Goal: Check status: Check status

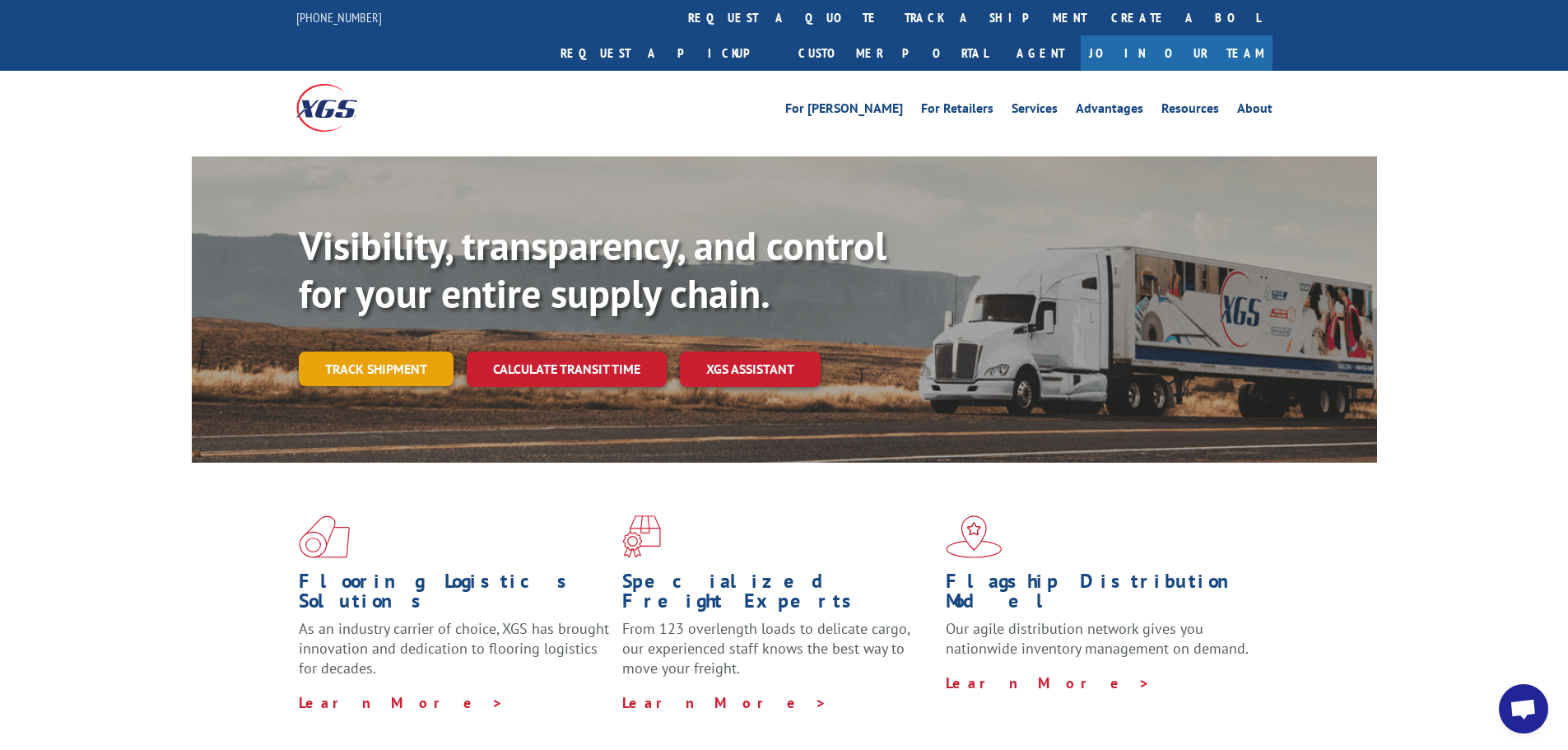
click at [373, 351] on link "Track shipment" at bounding box center [376, 368] width 155 height 35
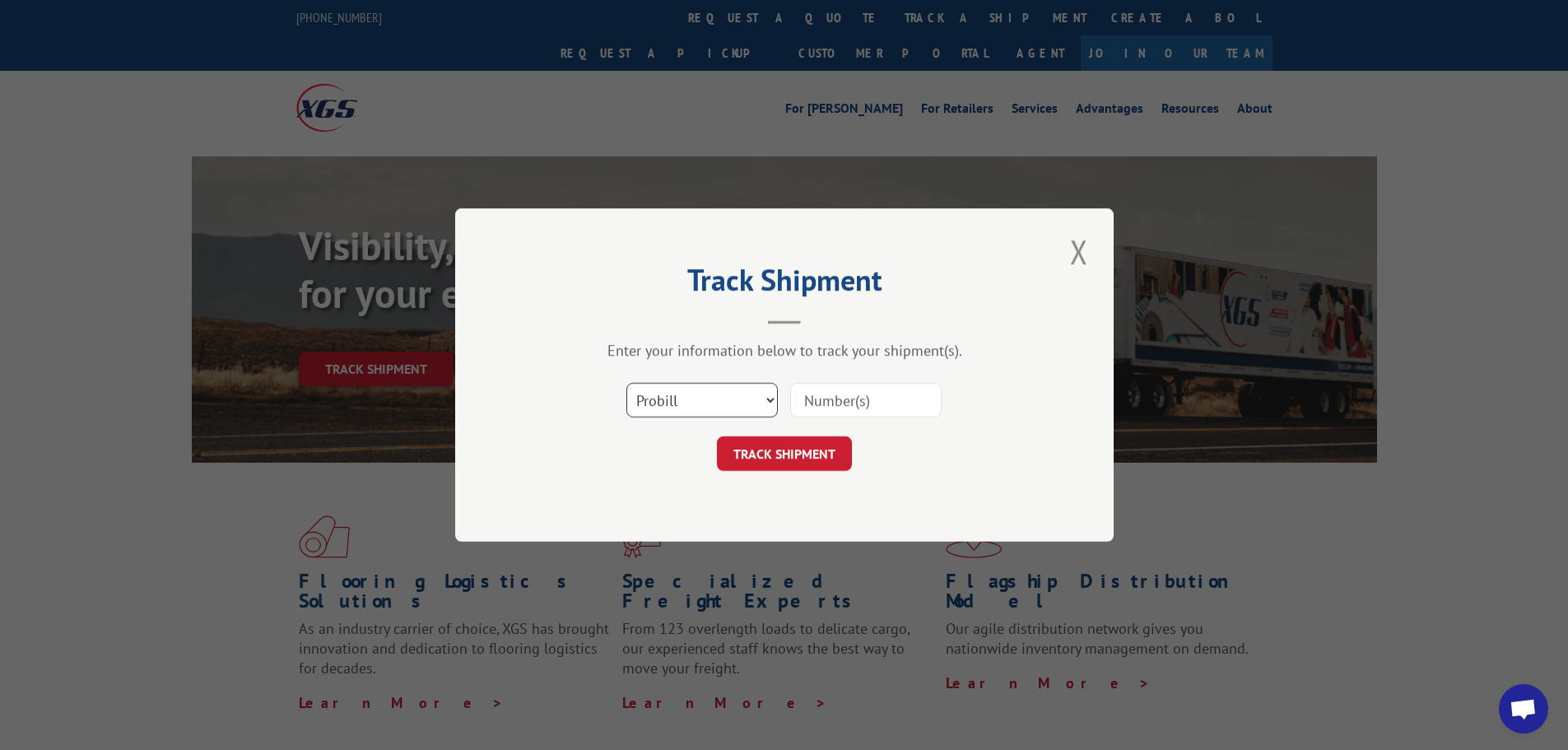
drag, startPoint x: 736, startPoint y: 400, endPoint x: 734, endPoint y: 411, distance: 11.2
click at [736, 400] on select "Select category... Probill BOL PO" at bounding box center [702, 400] width 152 height 35
select select "bol"
click at [627, 383] on select "Select category... Probill BOL PO" at bounding box center [702, 400] width 152 height 35
click at [860, 403] on input at bounding box center [865, 400] width 152 height 35
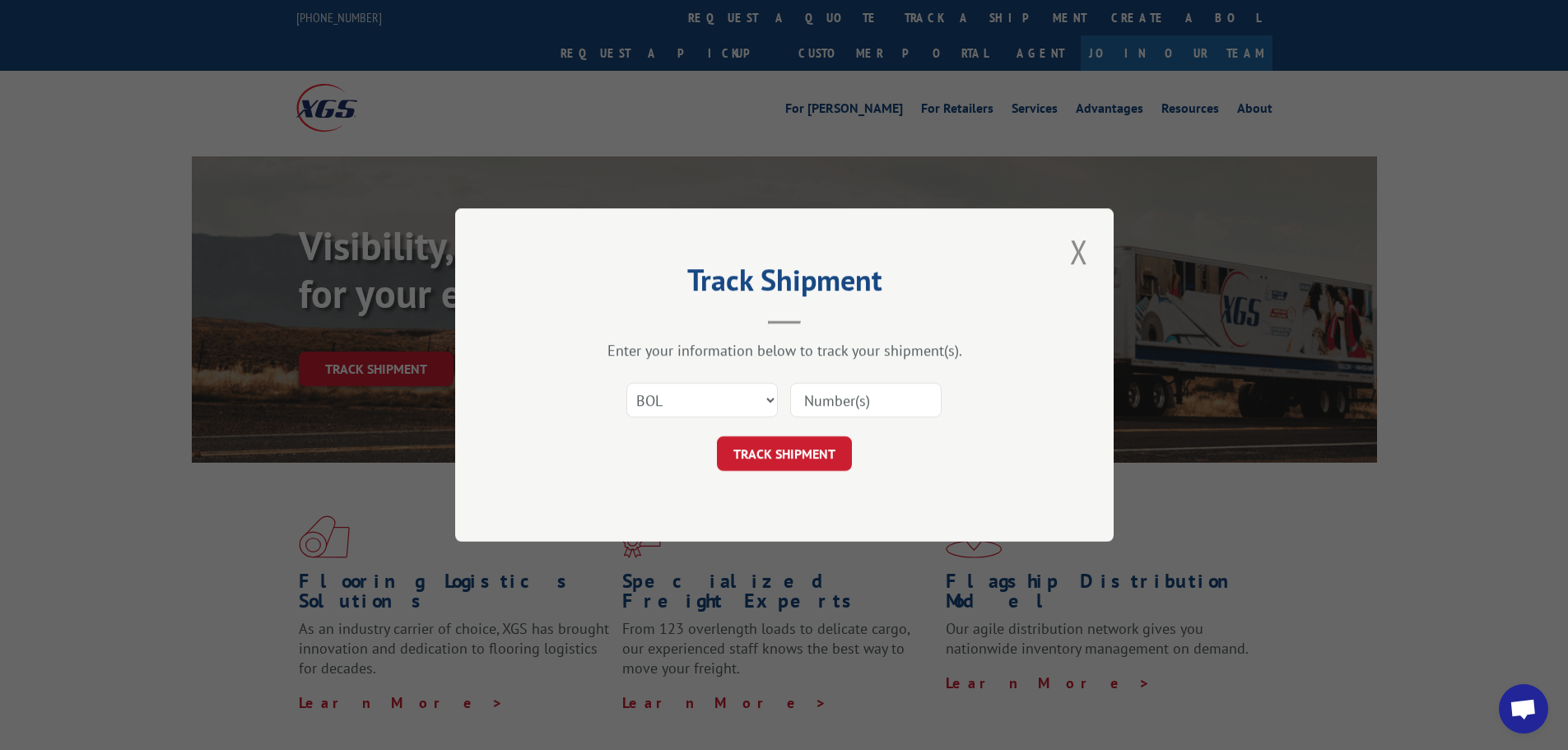
paste input "6100040535"
type input "6100040535"
click at [812, 452] on button "TRACK SHIPMENT" at bounding box center [784, 453] width 135 height 35
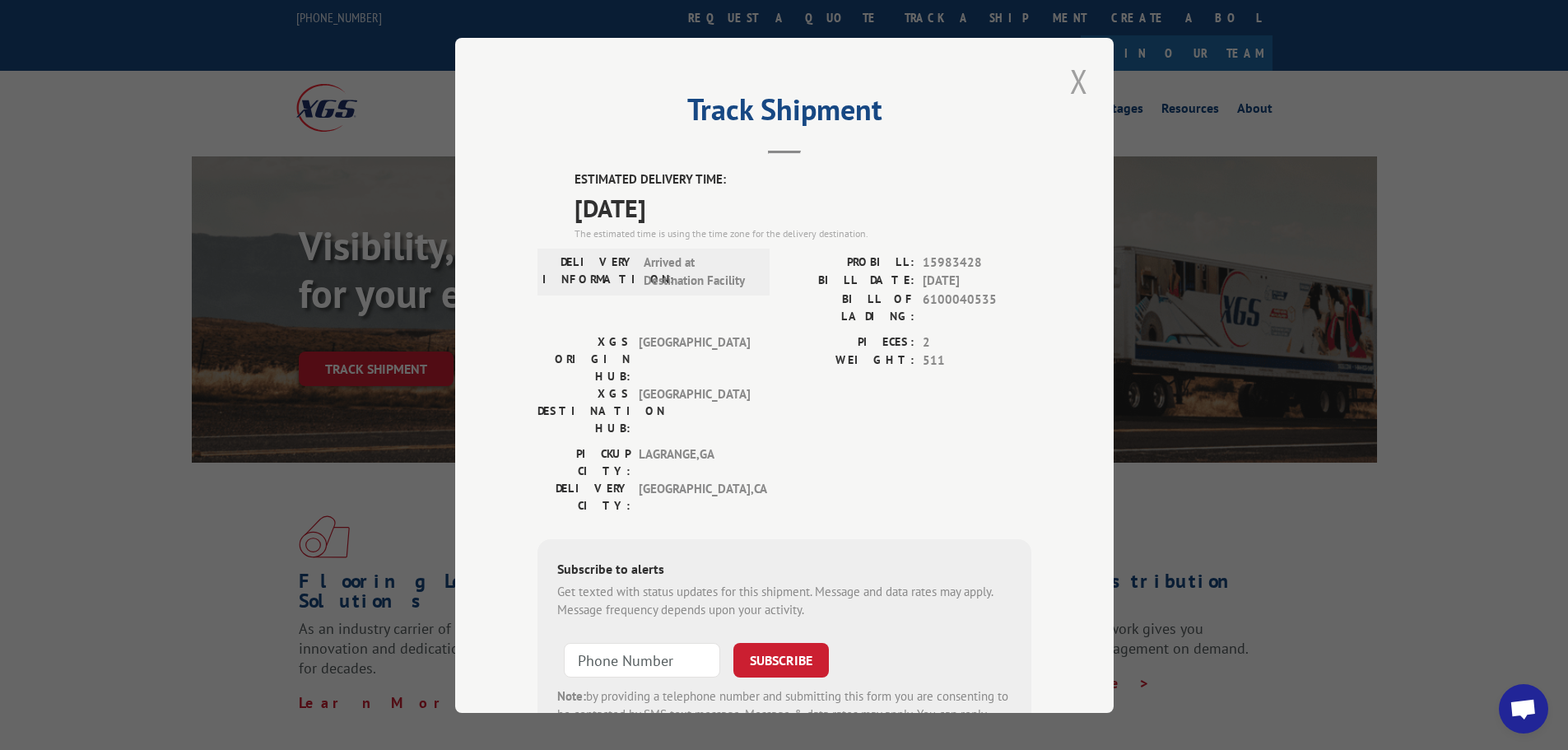
click at [1073, 87] on button "Close modal" at bounding box center [1079, 80] width 28 height 45
